Goal: Information Seeking & Learning: Learn about a topic

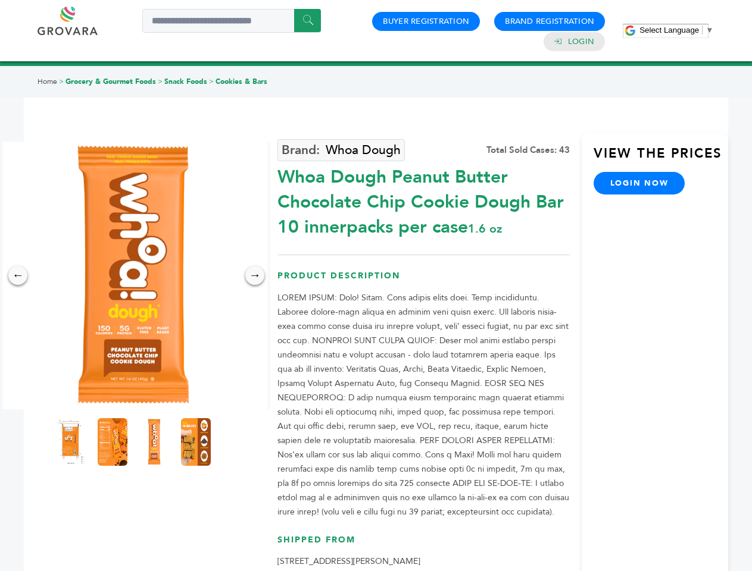
click at [676, 30] on span "Select Language" at bounding box center [669, 30] width 60 height 9
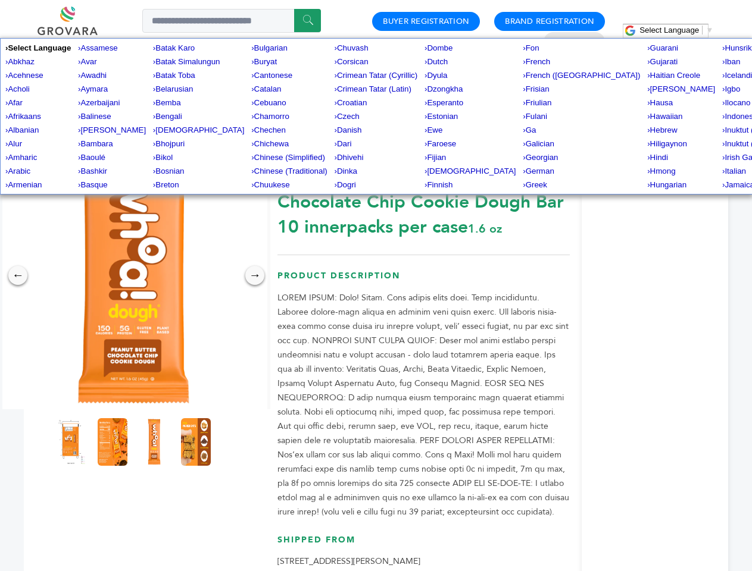
click at [133, 275] on img at bounding box center [133, 276] width 268 height 268
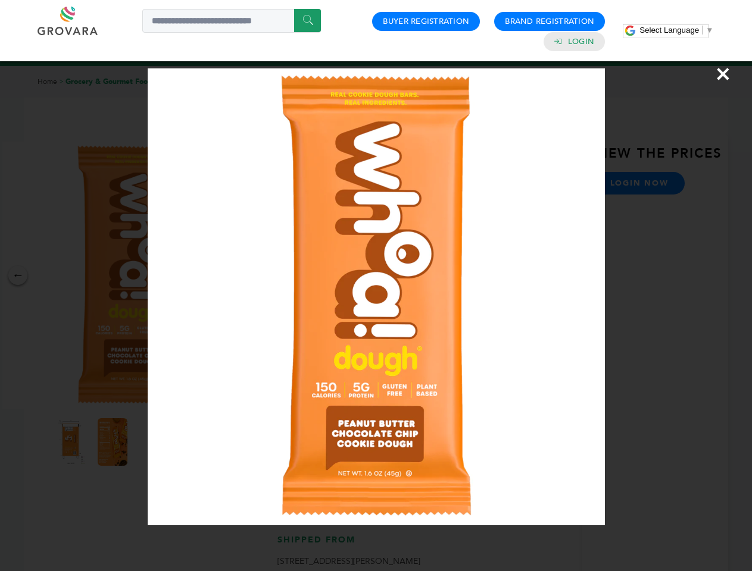
click at [18, 275] on div "×" at bounding box center [376, 285] width 752 height 571
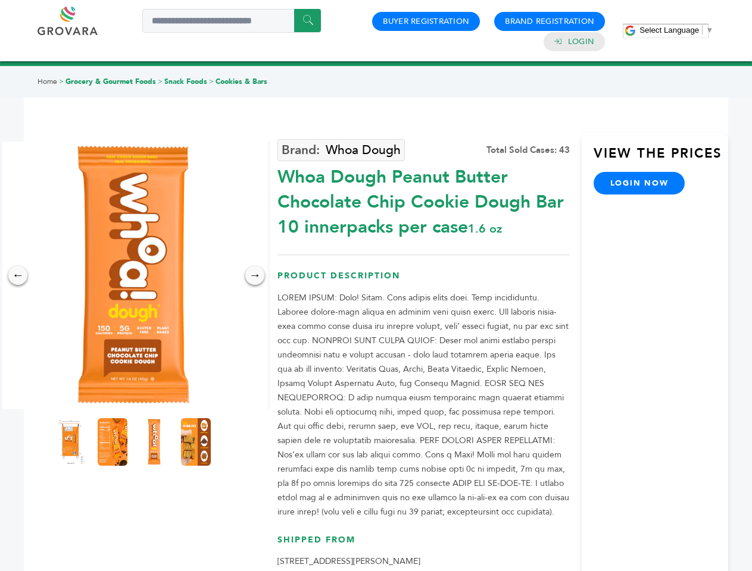
click at [255, 275] on div "→" at bounding box center [254, 275] width 19 height 19
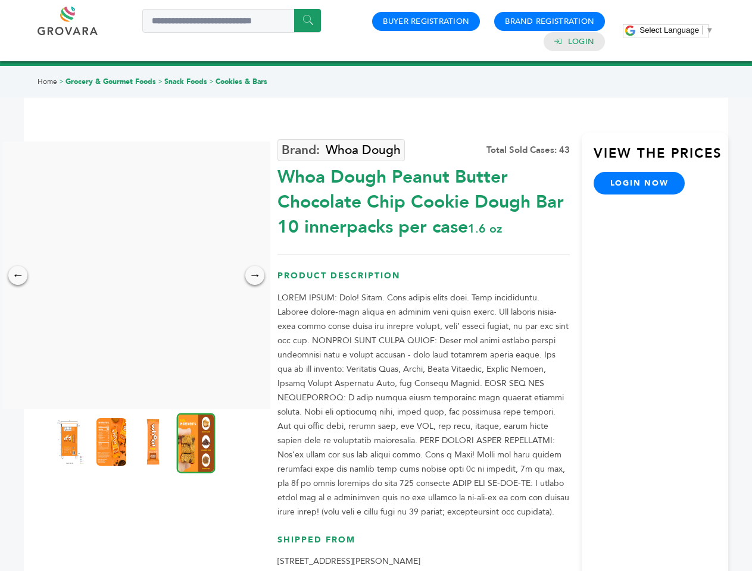
click at [71, 442] on img at bounding box center [70, 442] width 30 height 48
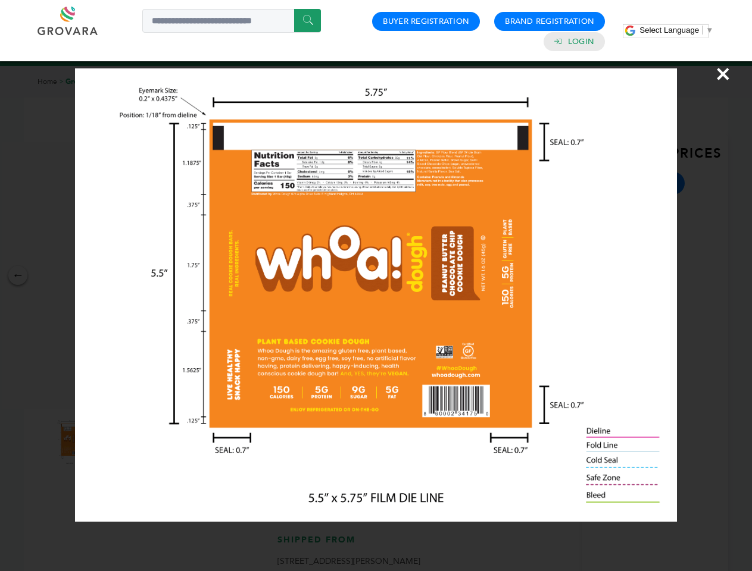
click at [112, 442] on div "×" at bounding box center [376, 285] width 752 height 571
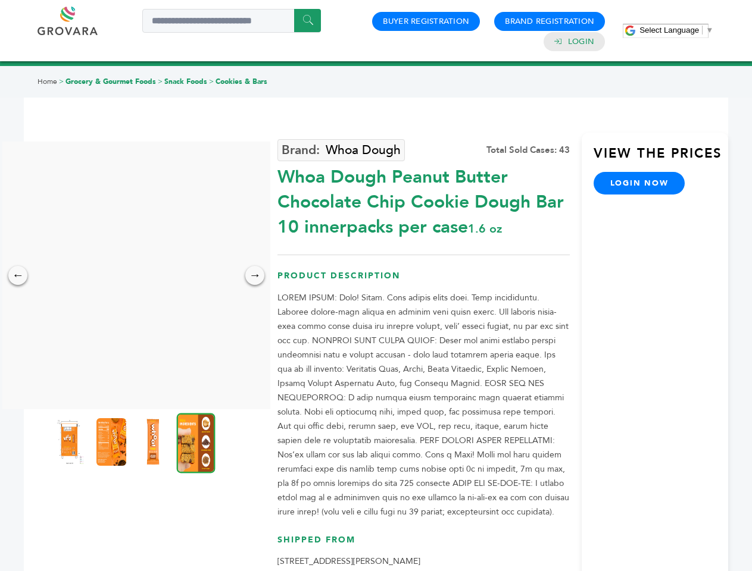
click at [154, 442] on img at bounding box center [153, 442] width 30 height 48
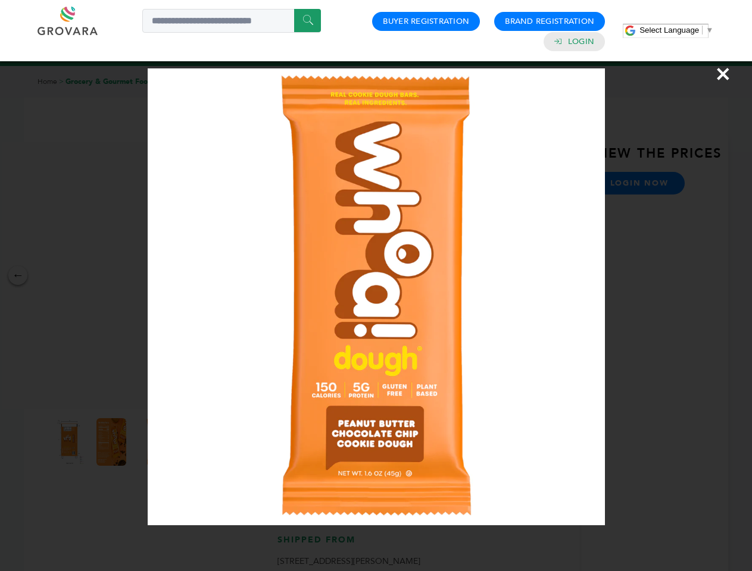
click at [196, 442] on div "×" at bounding box center [376, 285] width 752 height 571
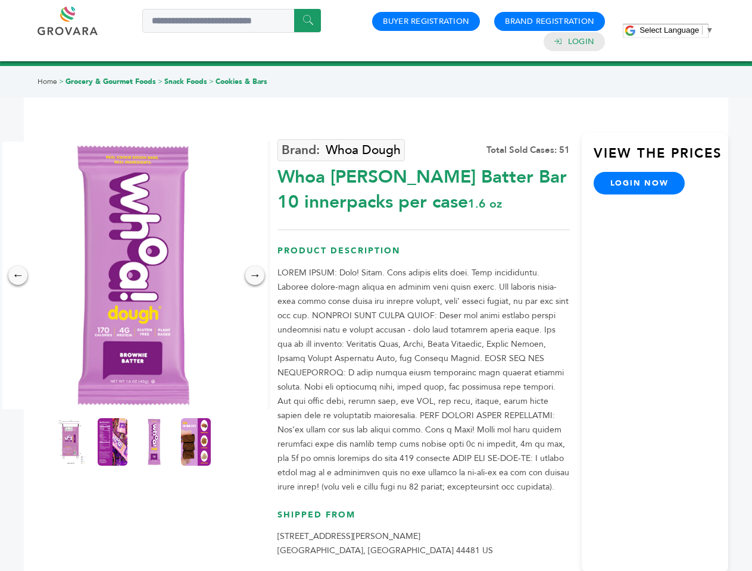
click at [676, 30] on span "Select Language" at bounding box center [669, 30] width 60 height 9
click at [133, 275] on img at bounding box center [133, 276] width 268 height 268
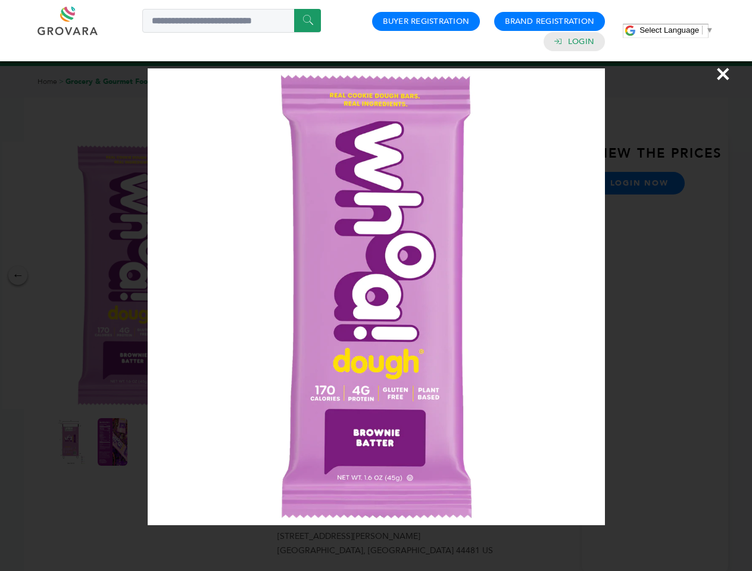
click at [18, 275] on div "×" at bounding box center [376, 285] width 752 height 571
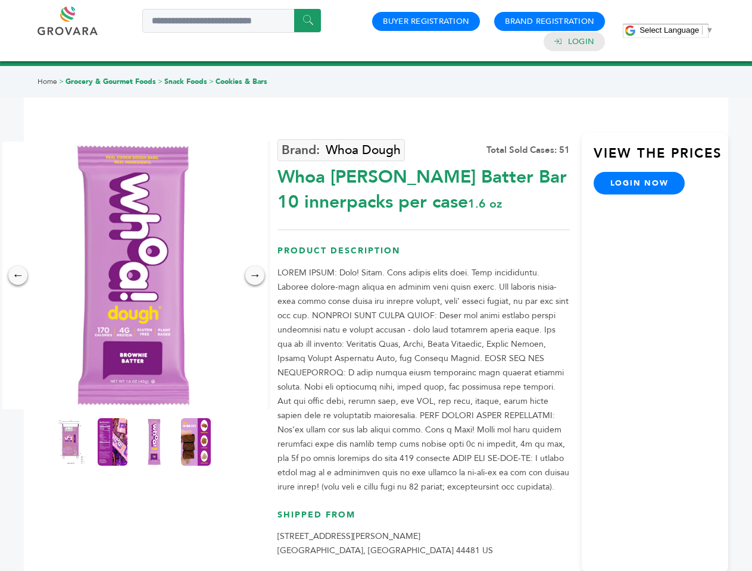
click at [255, 275] on div "→" at bounding box center [254, 275] width 19 height 19
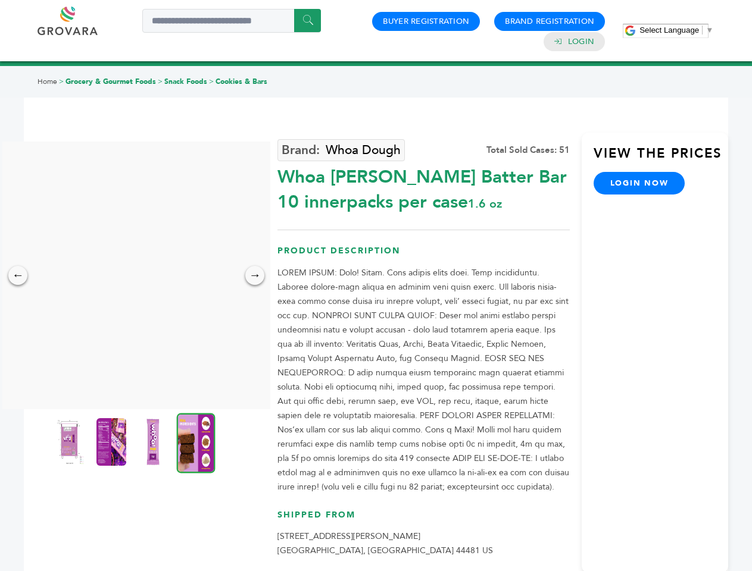
click at [71, 442] on img at bounding box center [70, 442] width 30 height 48
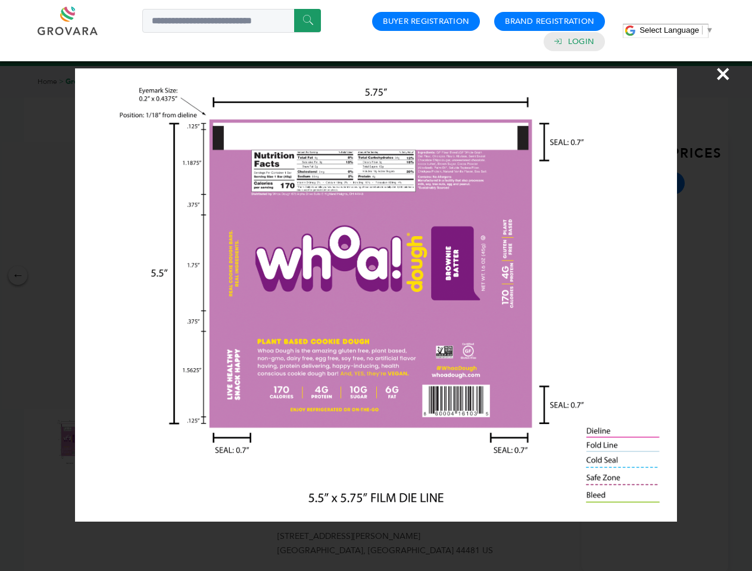
click at [112, 442] on div "×" at bounding box center [376, 285] width 752 height 571
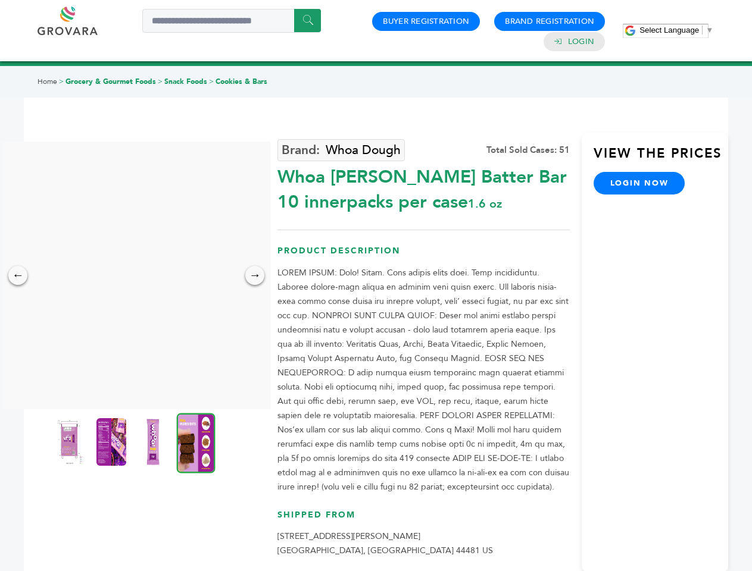
click at [154, 442] on img at bounding box center [153, 442] width 30 height 48
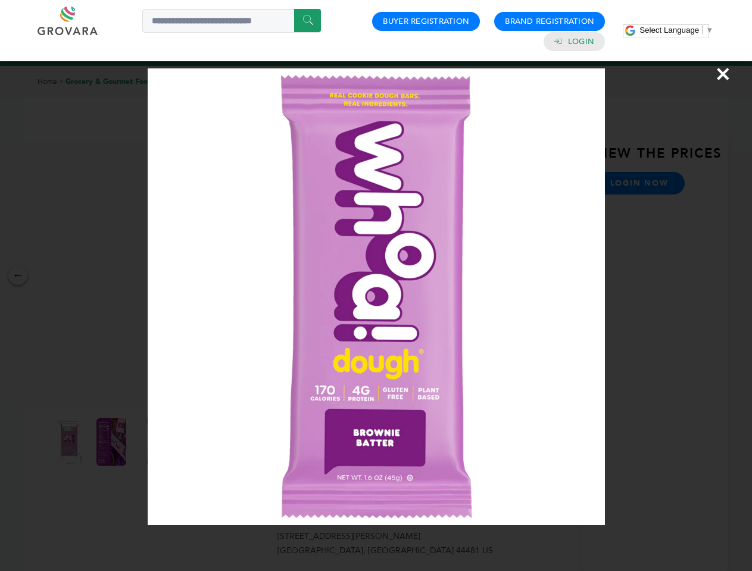
click at [196, 442] on div "×" at bounding box center [376, 285] width 752 height 571
